Goal: Task Accomplishment & Management: Complete application form

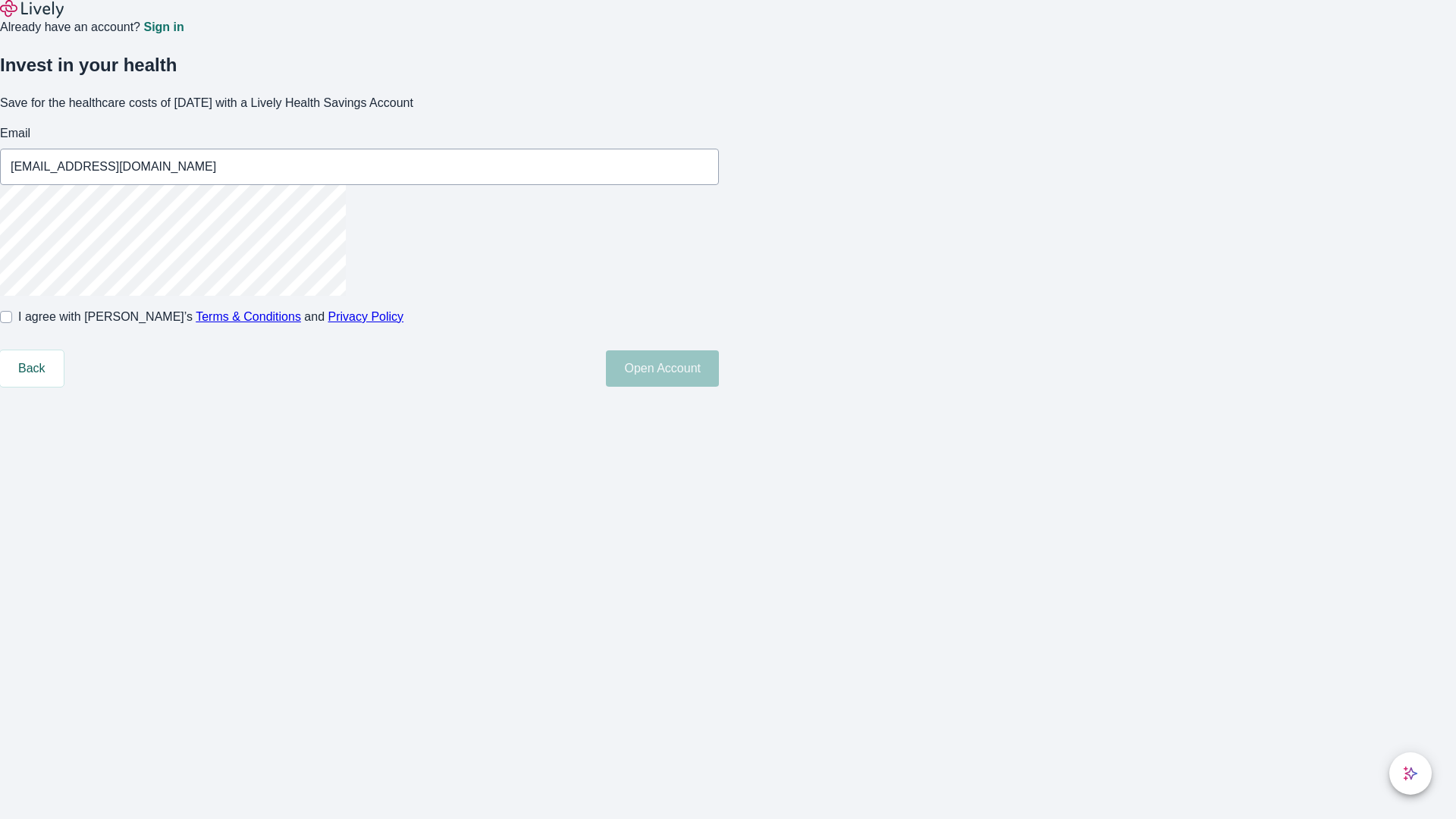
click at [12, 323] on input "I agree with Lively’s Terms & Conditions and Privacy Policy" at bounding box center [6, 316] width 12 height 12
checkbox input "true"
click at [719, 387] on button "Open Account" at bounding box center [663, 369] width 113 height 36
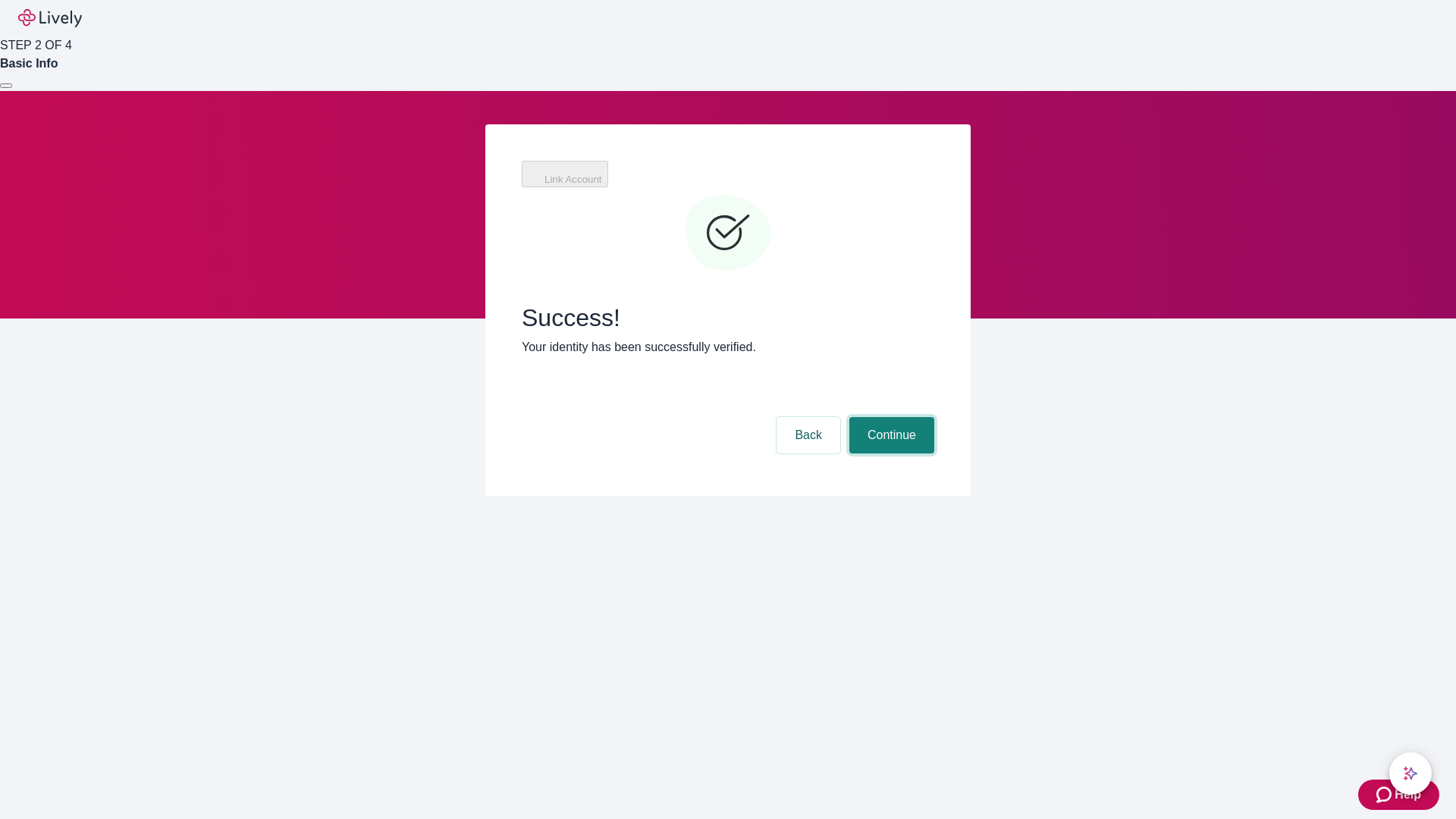
click at [890, 417] on button "Continue" at bounding box center [892, 435] width 85 height 36
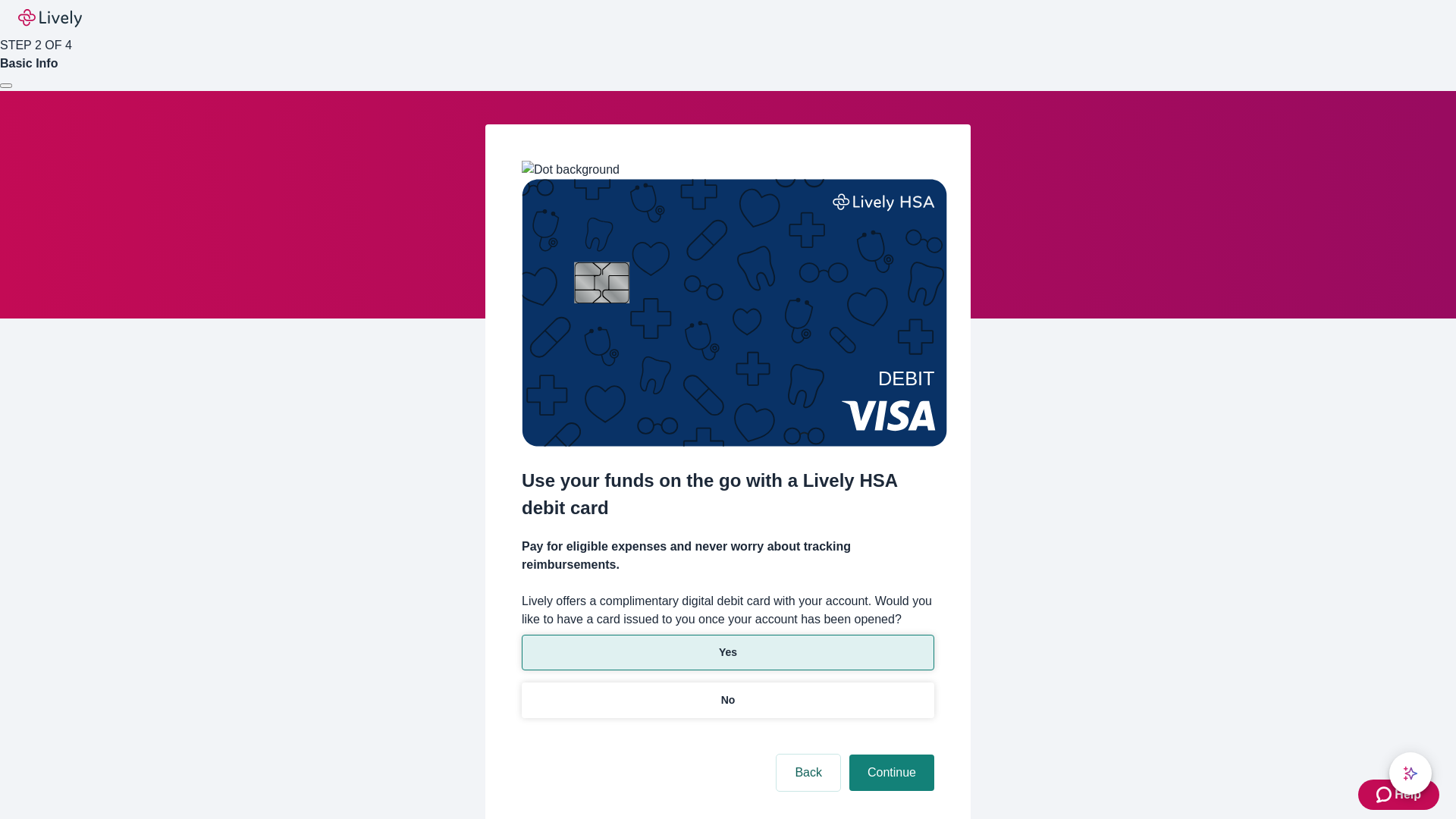
click at [728, 644] on p "Yes" at bounding box center [728, 652] width 18 height 16
click at [890, 754] on button "Continue" at bounding box center [892, 772] width 85 height 36
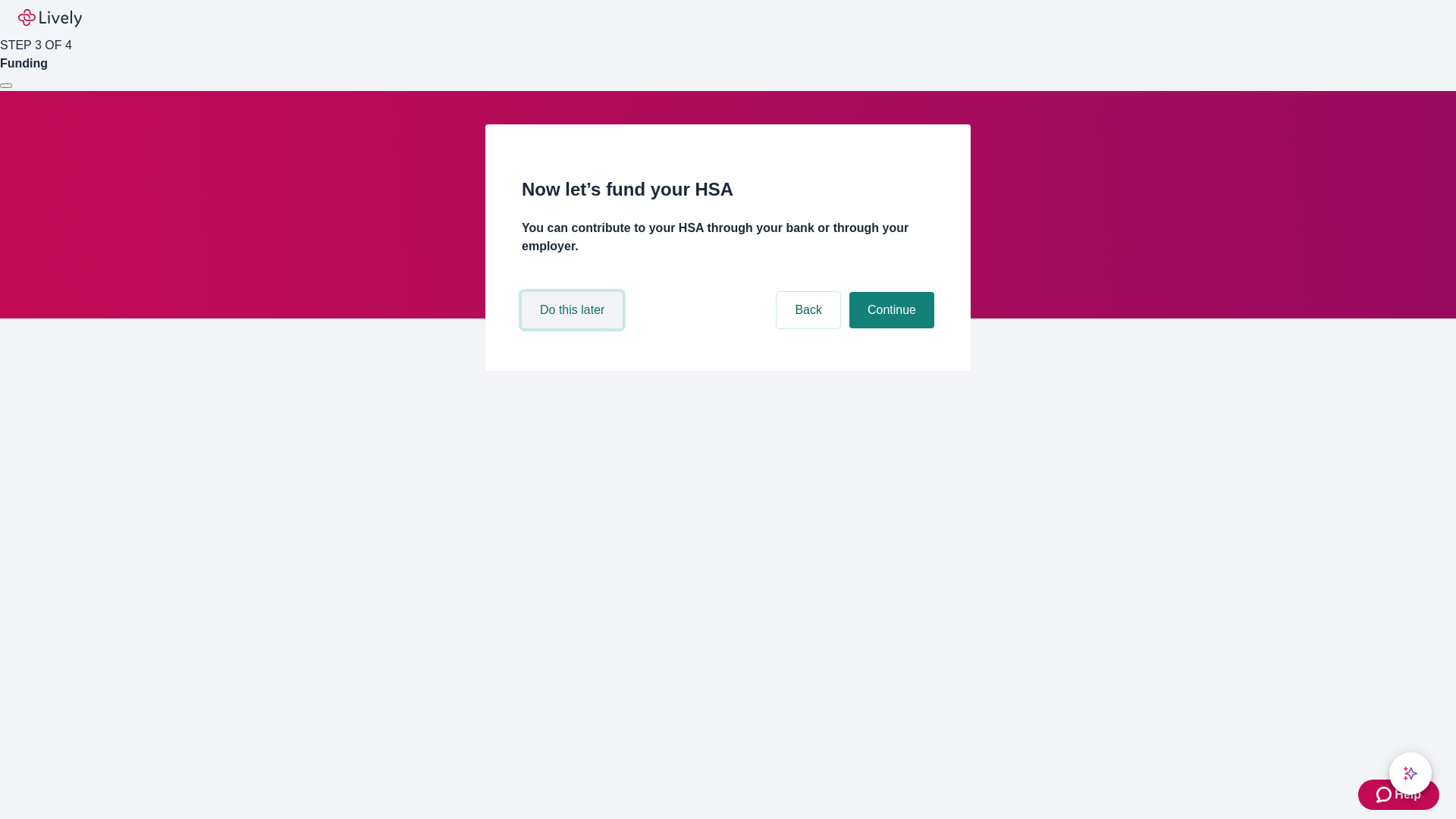
click at [575, 329] on button "Do this later" at bounding box center [573, 310] width 101 height 36
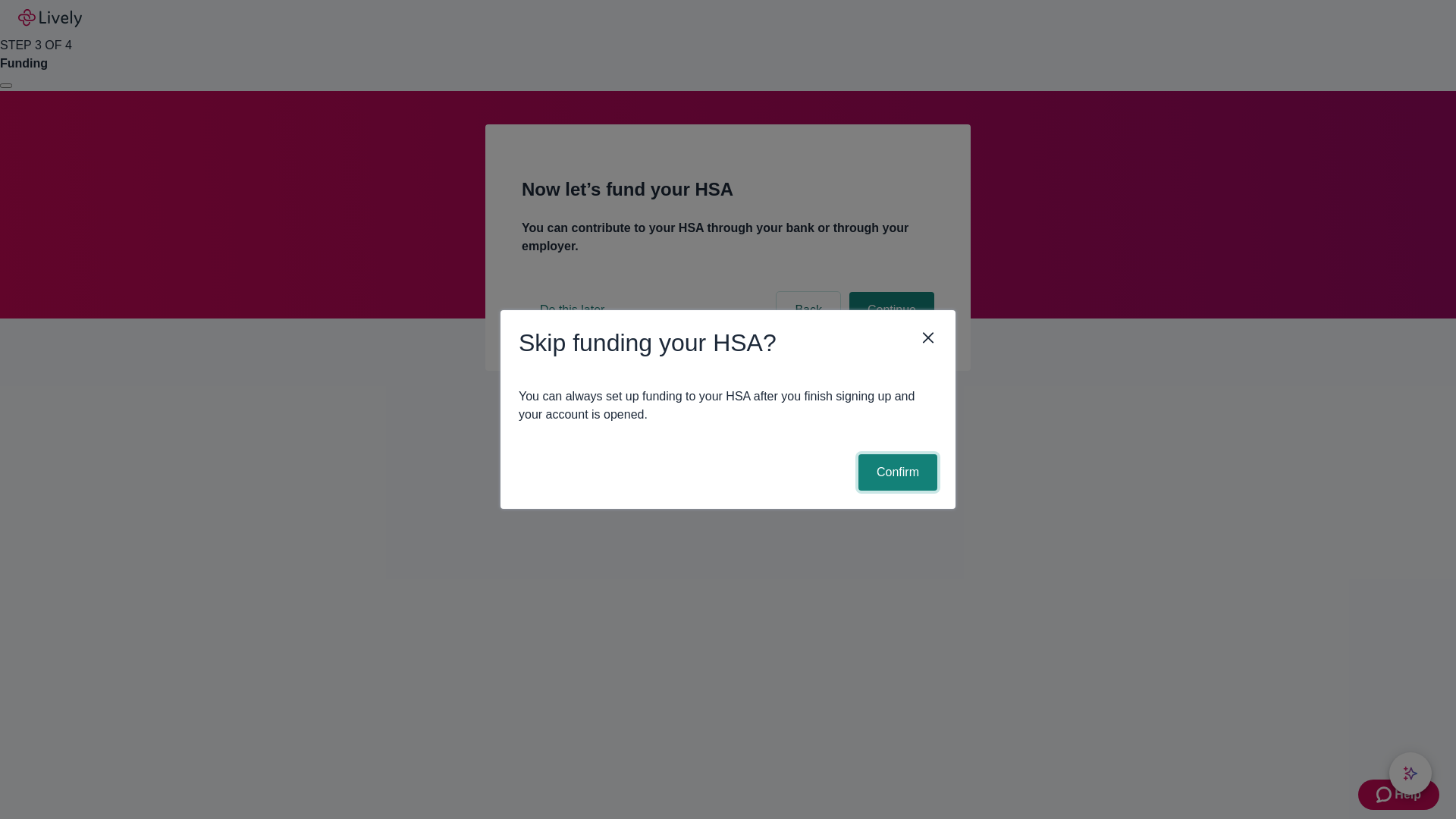
click at [896, 472] on button "Confirm" at bounding box center [898, 472] width 79 height 36
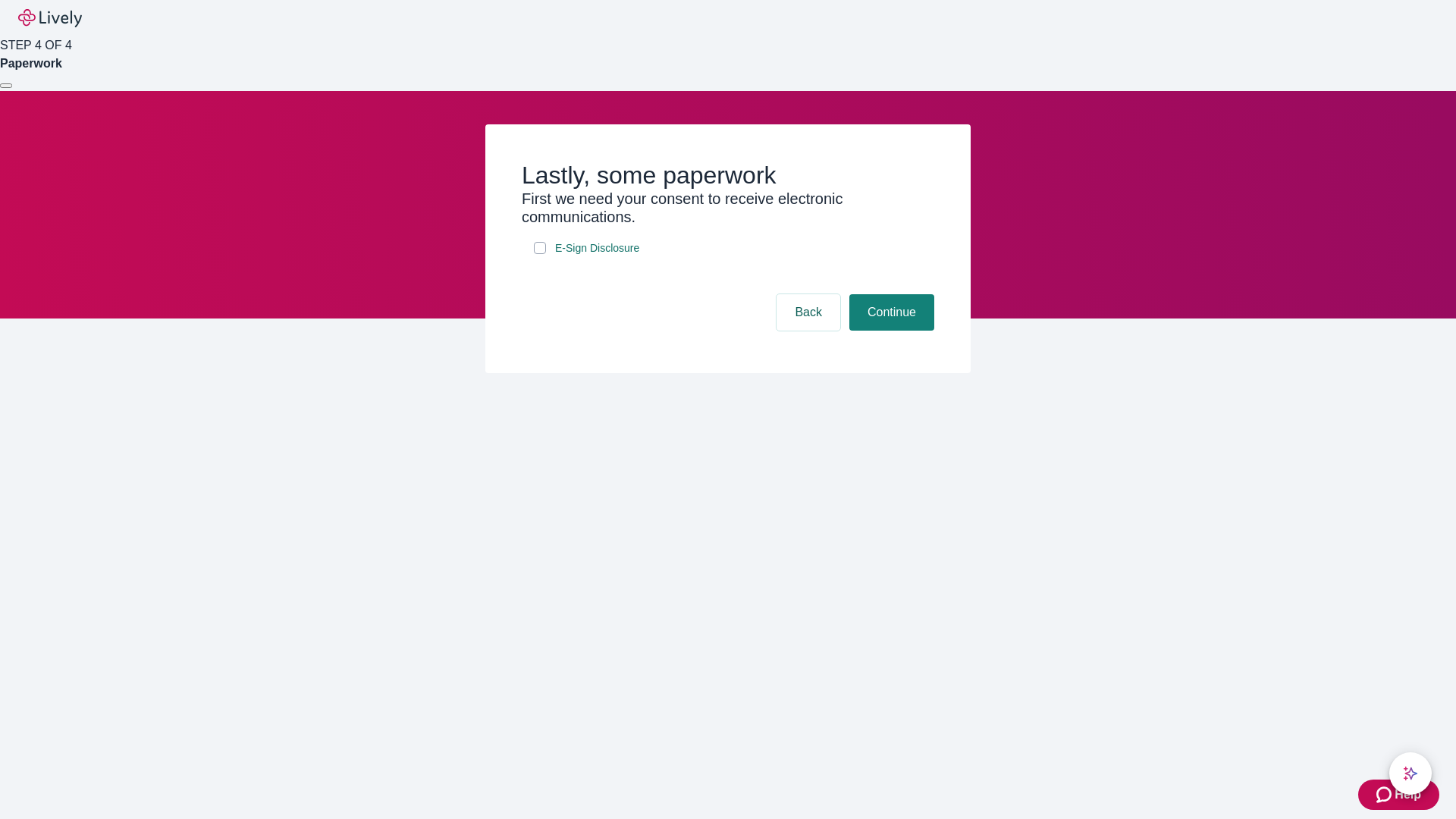
click at [540, 254] on input "E-Sign Disclosure" at bounding box center [540, 248] width 12 height 12
checkbox input "true"
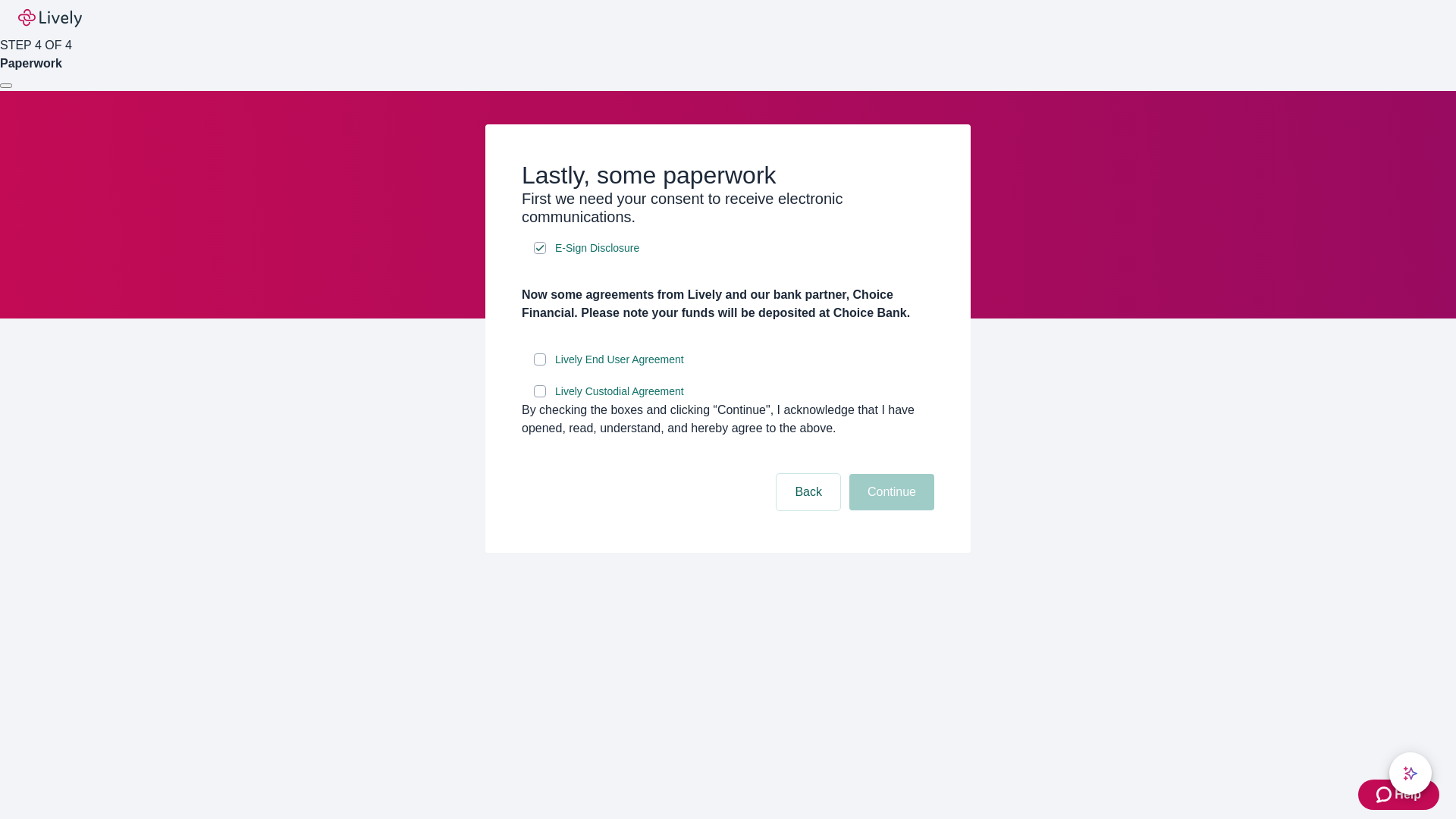
click at [540, 365] on input "Lively End User Agreement" at bounding box center [540, 359] width 12 height 12
checkbox input "true"
click at [540, 398] on input "Lively Custodial Agreement" at bounding box center [540, 391] width 12 height 12
checkbox input "true"
click at [890, 510] on button "Continue" at bounding box center [892, 492] width 85 height 36
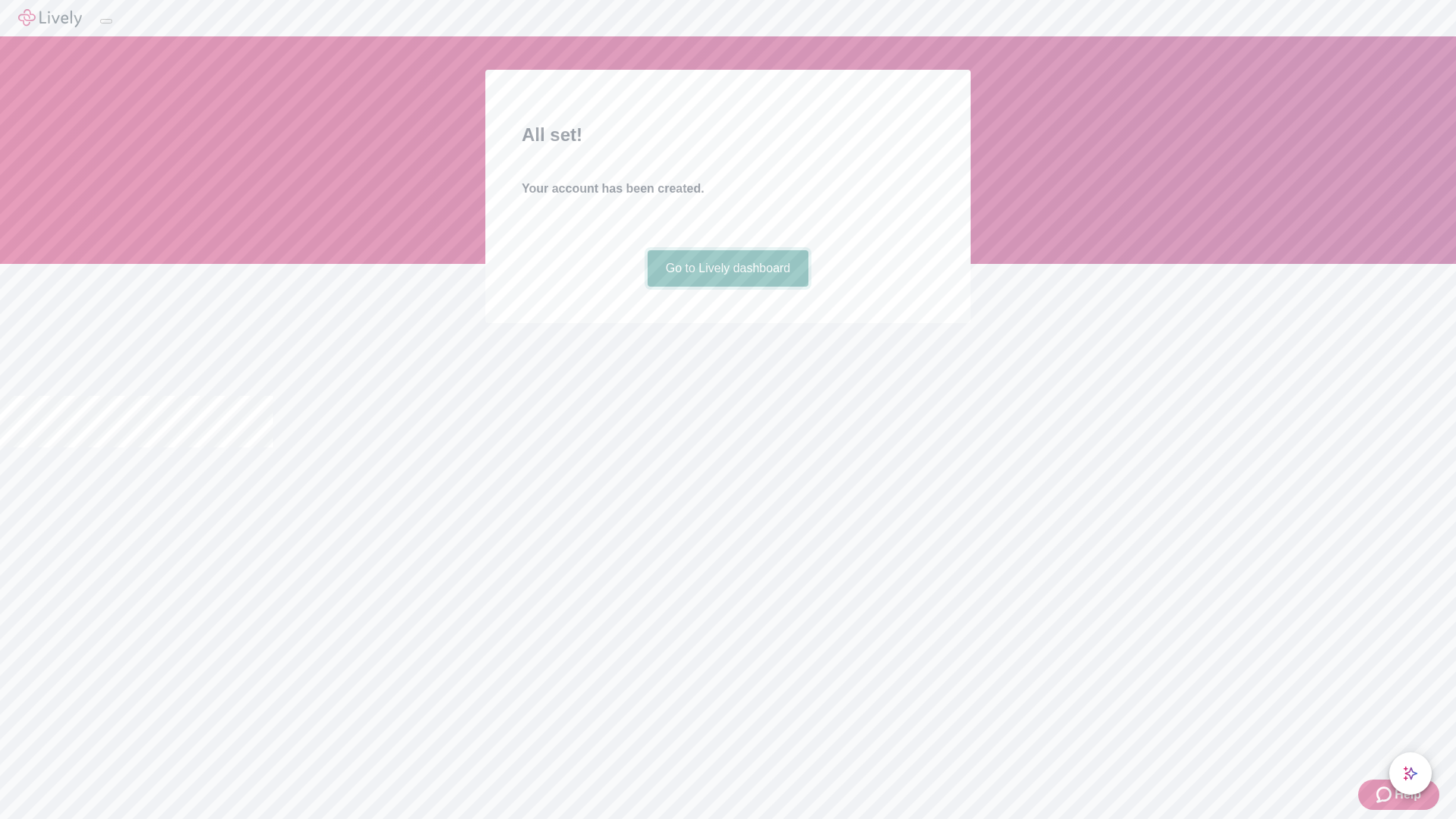
click at [728, 287] on link "Go to Lively dashboard" at bounding box center [728, 269] width 162 height 36
